Goal: Task Accomplishment & Management: Complete application form

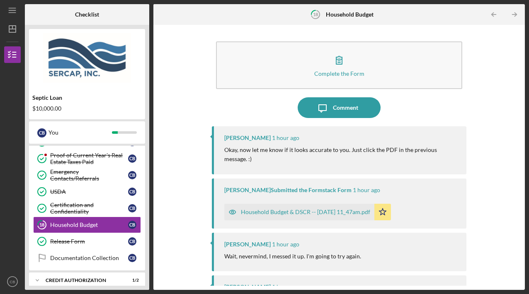
scroll to position [114, 0]
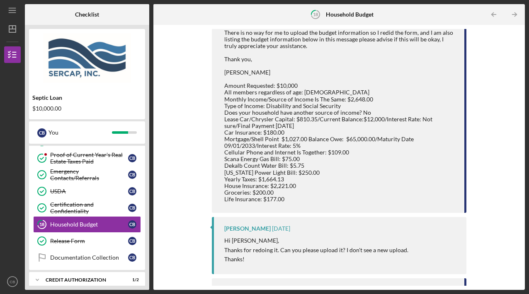
scroll to position [440, 0]
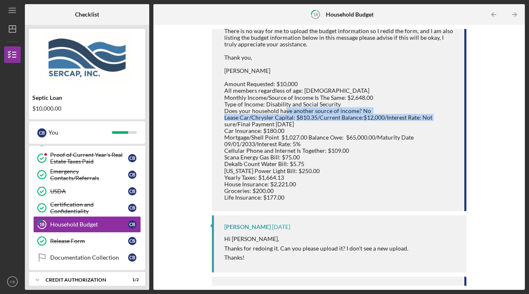
drag, startPoint x: 521, startPoint y: 128, endPoint x: 518, endPoint y: 113, distance: 14.9
click at [518, 113] on div "Complete the Form Form Icon/Message Comment [PERSON_NAME] 1 hour ago Okay, now …" at bounding box center [339, 157] width 372 height 265
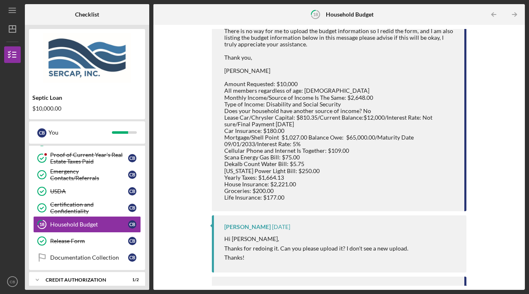
drag, startPoint x: 518, startPoint y: 113, endPoint x: 433, endPoint y: 143, distance: 90.5
click at [430, 145] on div "Good morning, [PERSON_NAME] There is no way for me to upload the budget informa…" at bounding box center [339, 107] width 231 height 187
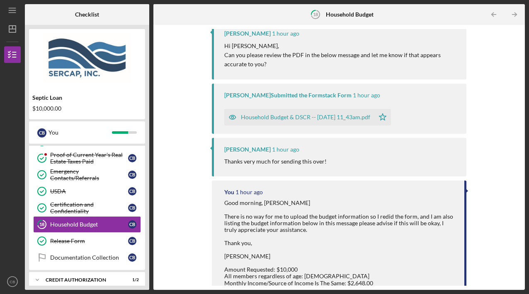
scroll to position [254, 0]
click at [314, 117] on div "Household Budget & DSCR -- [DATE] 11_43am.pdf" at bounding box center [305, 117] width 129 height 7
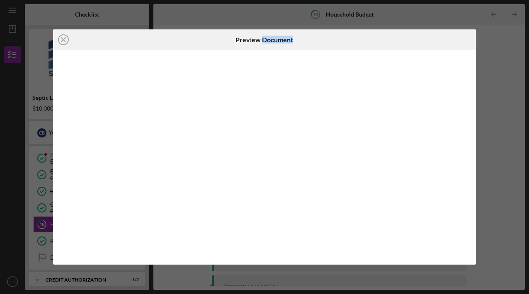
scroll to position [213, 0]
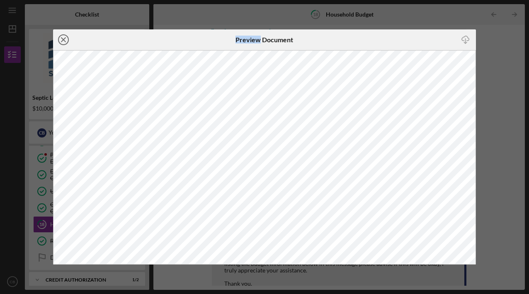
click at [63, 42] on icon "Icon/Close" at bounding box center [63, 39] width 21 height 21
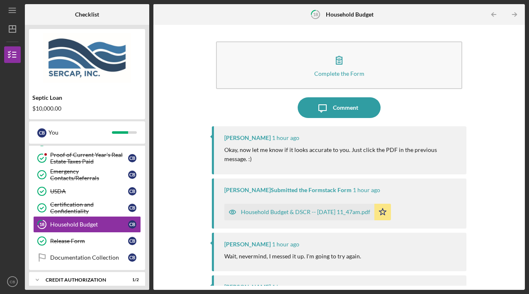
click at [272, 211] on div "Household Budget & DSCR -- 2025-09-18 11_47am.pdf" at bounding box center [305, 212] width 129 height 7
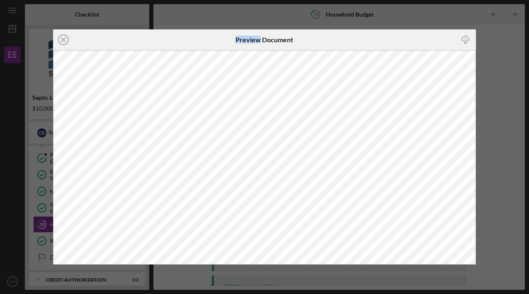
click at [60, 37] on icon "Icon/Close" at bounding box center [63, 39] width 21 height 21
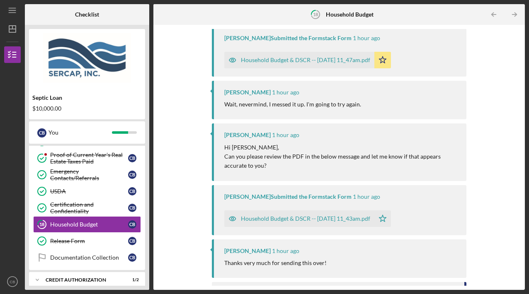
scroll to position [154, 0]
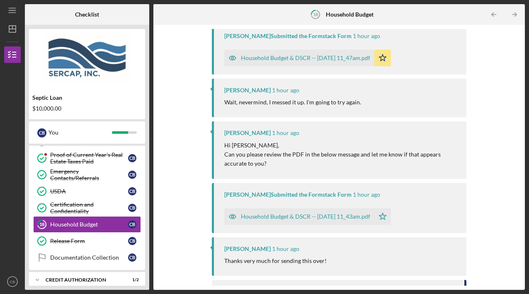
drag, startPoint x: 521, startPoint y: 83, endPoint x: 510, endPoint y: 54, distance: 31.5
click at [510, 54] on div "Complete the Form Form Icon/Message Comment Lois Miller 1 hour ago Okay, now le…" at bounding box center [339, 157] width 372 height 265
click at [249, 56] on div "Household Budget & DSCR -- 2025-09-18 11_47am.pdf" at bounding box center [305, 58] width 129 height 7
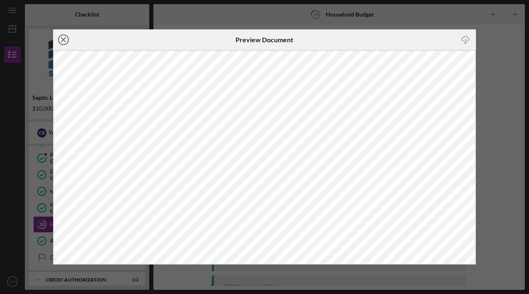
click at [60, 42] on icon "Icon/Close" at bounding box center [63, 39] width 21 height 21
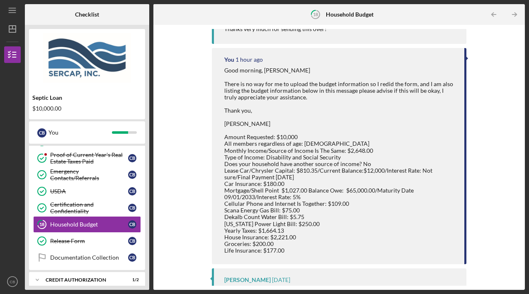
scroll to position [383, 0]
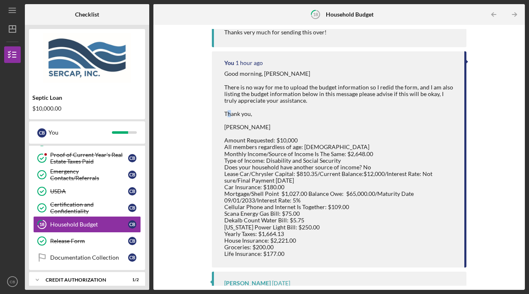
drag, startPoint x: 517, startPoint y: 114, endPoint x: 520, endPoint y: 119, distance: 4.8
click at [520, 119] on div "Complete the Form Form Icon/Message Comment Lois Miller 1 hour ago Okay, now le…" at bounding box center [339, 157] width 363 height 257
drag, startPoint x: 530, startPoint y: 24, endPoint x: 510, endPoint y: 56, distance: 37.4
click at [510, 56] on div "Icon/Menu 18 Household Budget Checklist Septic Loan $10,000.00 C B You Icon/Exp…" at bounding box center [264, 147] width 529 height 294
click at [508, 56] on div "Complete the Form Form Icon/Message Comment Lois Miller 1 hour ago Okay, now le…" at bounding box center [339, 157] width 363 height 257
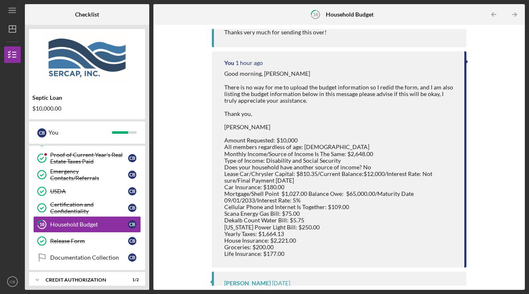
click at [505, 250] on div "Complete the Form Form Icon/Message Comment Lois Miller 1 hour ago Okay, now le…" at bounding box center [339, 157] width 363 height 257
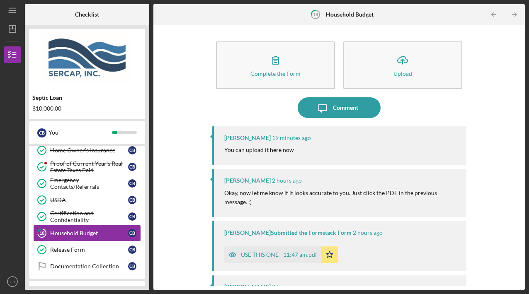
scroll to position [114, 0]
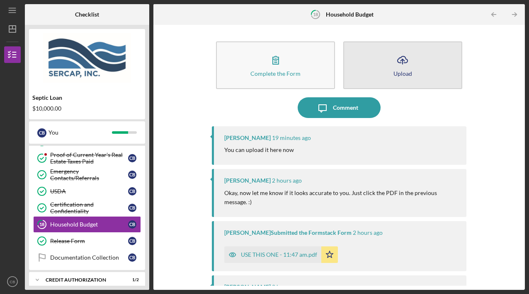
click at [397, 73] on div "Upload" at bounding box center [403, 73] width 19 height 6
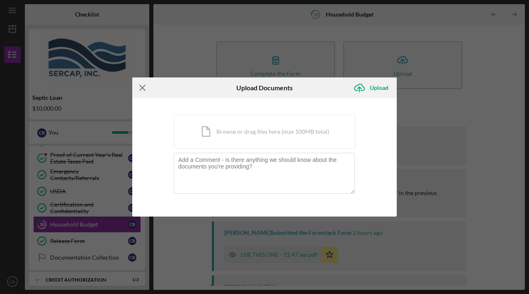
click at [143, 88] on icon "Icon/Menu Close" at bounding box center [142, 88] width 21 height 21
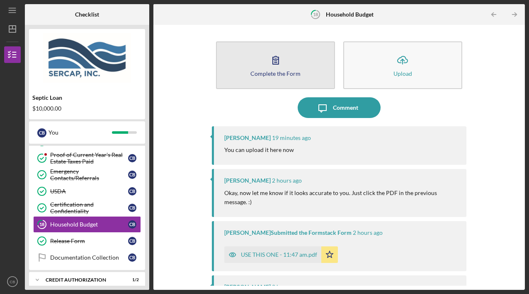
click at [267, 69] on icon "button" at bounding box center [275, 60] width 21 height 21
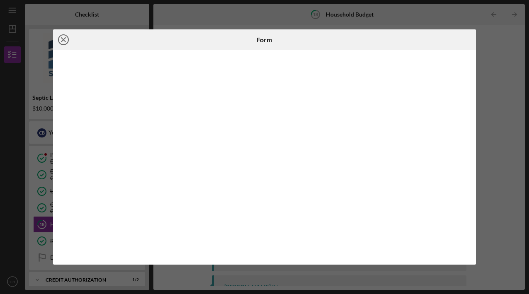
click at [60, 40] on icon "Icon/Close" at bounding box center [63, 39] width 21 height 21
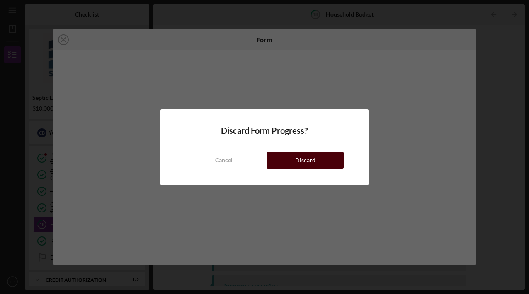
click at [282, 167] on button "Discard" at bounding box center [305, 160] width 77 height 17
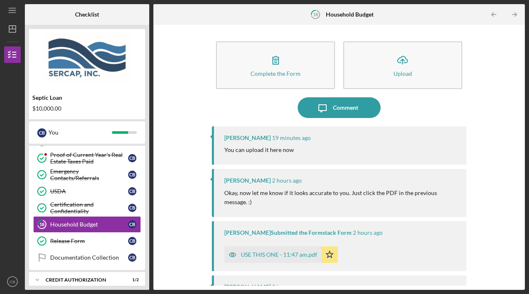
drag, startPoint x: 518, startPoint y: 71, endPoint x: 524, endPoint y: 76, distance: 7.9
click at [524, 84] on div "Complete the Form Form Icon/Upload Upload Icon/Message Comment Lois Miller 19 m…" at bounding box center [339, 157] width 372 height 265
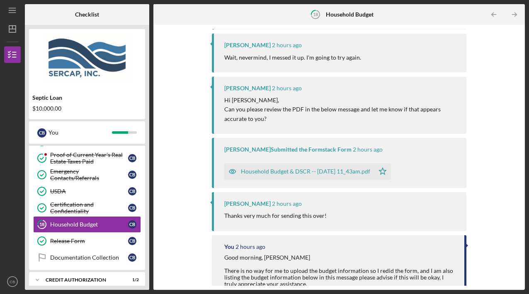
scroll to position [267, 0]
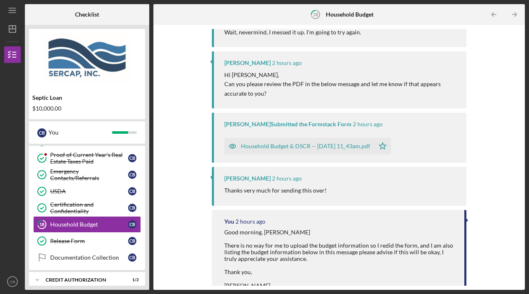
click at [298, 146] on div "Household Budget & DSCR -- [DATE] 11_43am.pdf" at bounding box center [305, 146] width 129 height 7
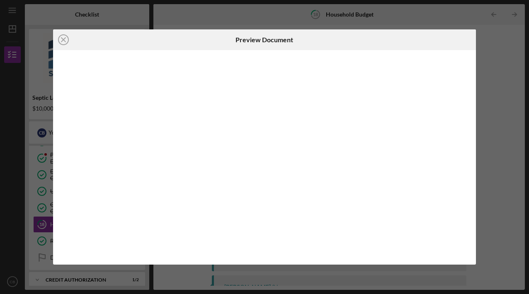
scroll to position [256, 0]
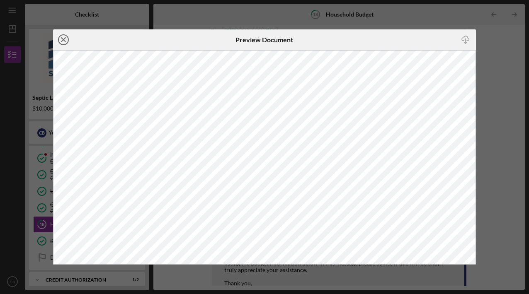
click at [59, 39] on icon "Icon/Close" at bounding box center [63, 39] width 21 height 21
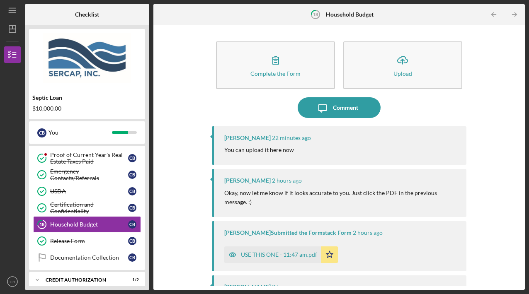
drag, startPoint x: 517, startPoint y: 55, endPoint x: 515, endPoint y: 77, distance: 22.1
click at [515, 74] on div "Complete the Form Form Icon/Upload Upload Icon/Message Comment Lois Miller 22 m…" at bounding box center [339, 157] width 363 height 257
click at [300, 236] on div "Lois Miller Submitted the Formstack Form" at bounding box center [287, 233] width 127 height 7
drag, startPoint x: 300, startPoint y: 236, endPoint x: 260, endPoint y: 258, distance: 45.7
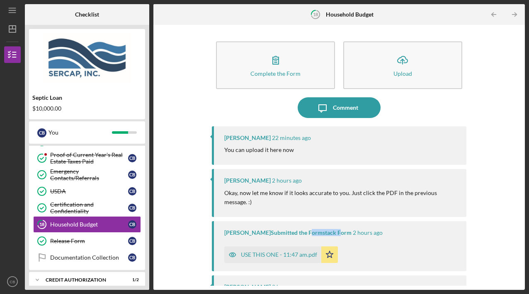
click at [260, 258] on div "USE THIS ONE - 11:47 am.pdf" at bounding box center [279, 255] width 76 height 7
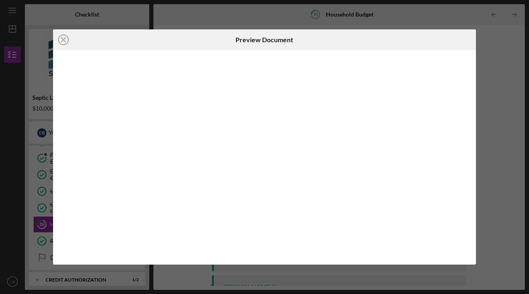
click at [260, 258] on div at bounding box center [264, 157] width 423 height 215
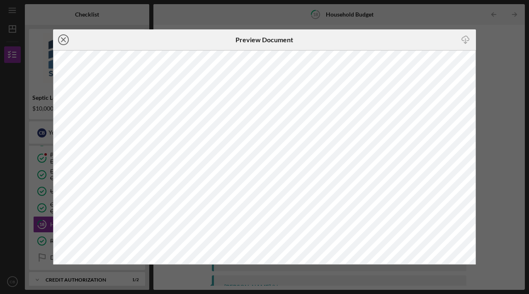
click at [61, 40] on icon "Icon/Close" at bounding box center [63, 39] width 21 height 21
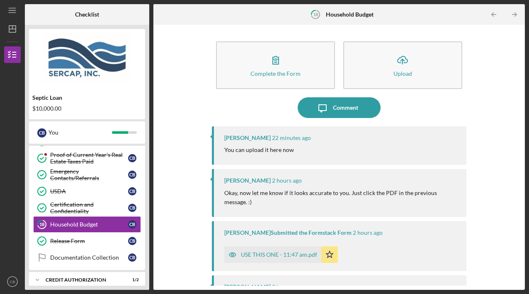
drag, startPoint x: 521, startPoint y: 56, endPoint x: 516, endPoint y: 74, distance: 18.8
click at [517, 75] on div "Complete the Form Form Icon/Upload Upload Icon/Message Comment Lois Miller 22 m…" at bounding box center [339, 157] width 372 height 265
drag, startPoint x: 518, startPoint y: 69, endPoint x: 521, endPoint y: 80, distance: 11.6
click at [521, 80] on div "Complete the Form Form Icon/Upload Upload Icon/Message Comment Lois Miller 22 m…" at bounding box center [339, 157] width 372 height 265
drag, startPoint x: 521, startPoint y: 69, endPoint x: 521, endPoint y: 84, distance: 14.9
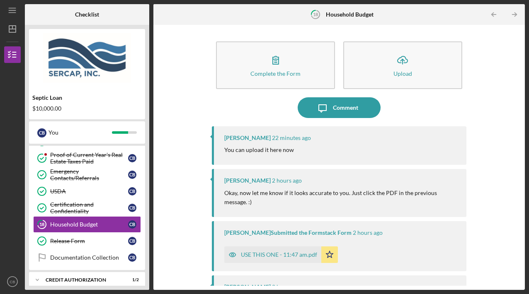
click at [521, 84] on div "Complete the Form Form Icon/Upload Upload Icon/Message Comment Lois Miller 22 m…" at bounding box center [339, 157] width 372 height 265
drag, startPoint x: 521, startPoint y: 71, endPoint x: 526, endPoint y: 92, distance: 21.2
click at [526, 92] on div "Icon/Menu 18 Household Budget Checklist Septic Loan $10,000.00 C B You Icon/Exp…" at bounding box center [264, 147] width 529 height 294
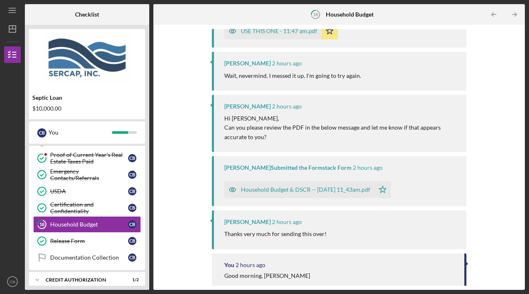
scroll to position [224, 0]
click at [323, 187] on div "Household Budget & DSCR -- [DATE] 11_43am.pdf" at bounding box center [305, 190] width 129 height 7
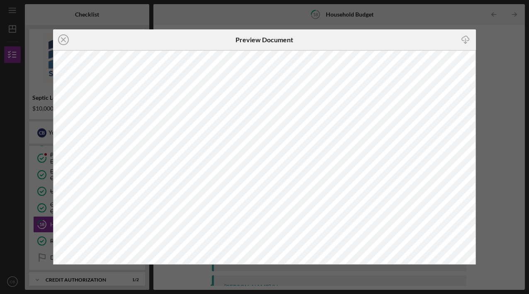
click at [61, 42] on icon "Icon/Close" at bounding box center [63, 39] width 21 height 21
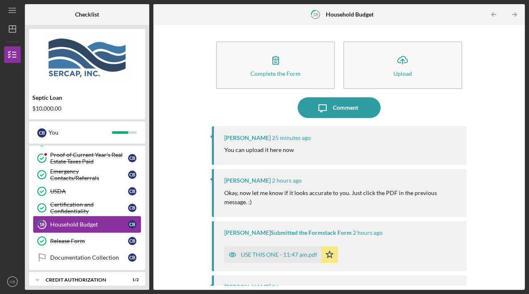
click at [87, 224] on div "Household Budget" at bounding box center [89, 224] width 78 height 7
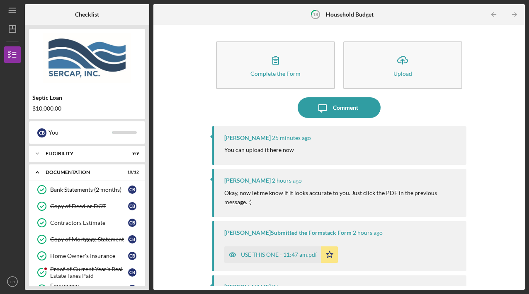
scroll to position [114, 0]
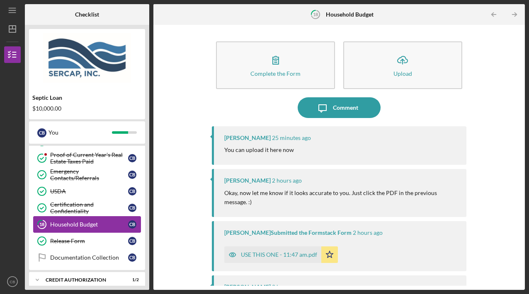
click at [100, 223] on div "Household Budget" at bounding box center [89, 224] width 78 height 7
click at [280, 255] on div "USE THIS ONE - 11:47 am.pdf" at bounding box center [279, 255] width 76 height 7
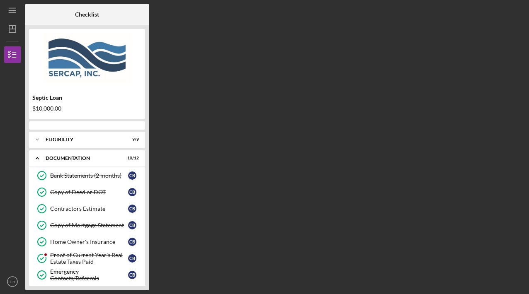
scroll to position [114, 0]
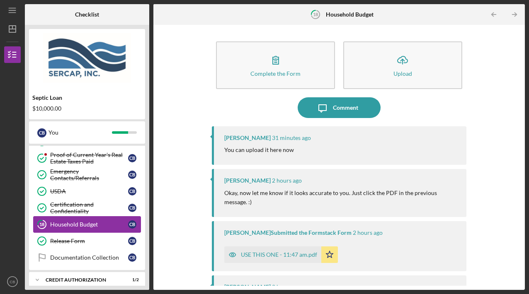
click at [114, 224] on div "Household Budget" at bounding box center [89, 224] width 78 height 7
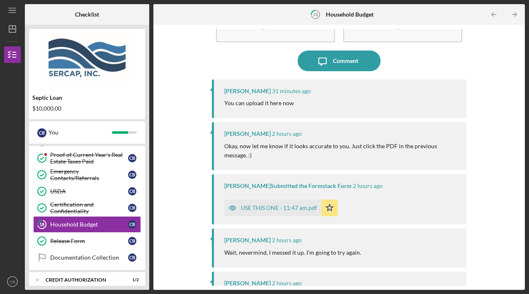
scroll to position [50, 0]
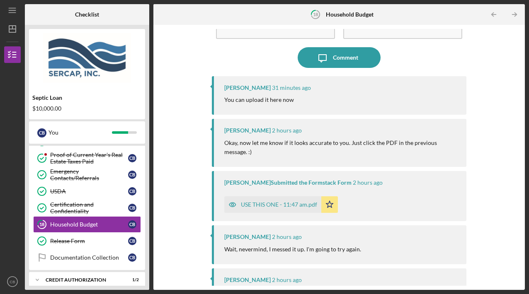
click at [288, 202] on div "USE THIS ONE - 11:47 am.pdf" at bounding box center [279, 205] width 76 height 7
